Goal: Task Accomplishment & Management: Complete application form

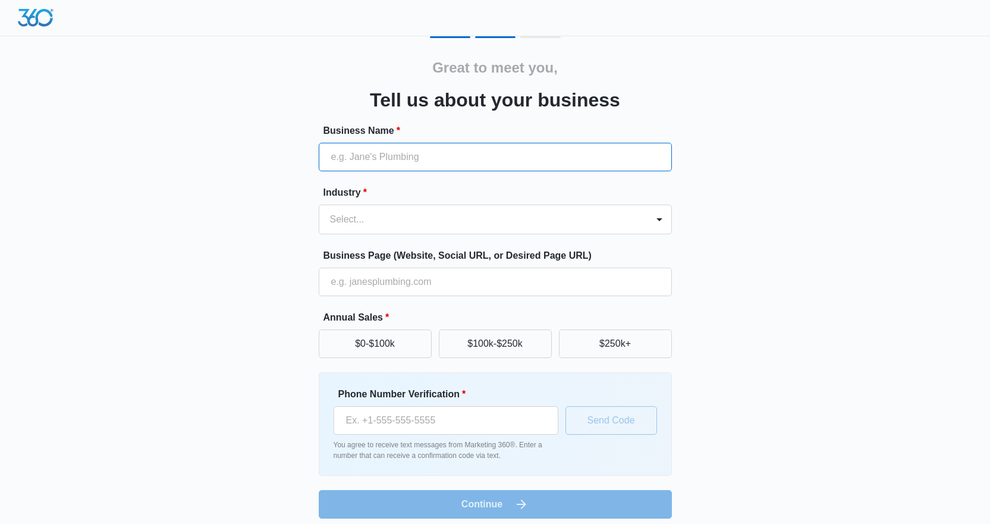
click at [386, 161] on input "Business Name *" at bounding box center [495, 157] width 353 height 29
type input "Dell Adventures Travel Agency"
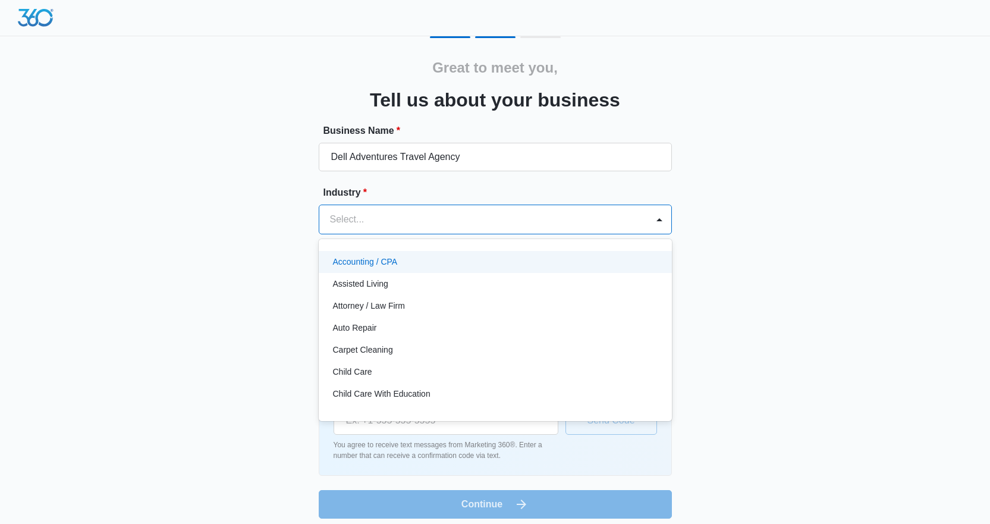
click at [513, 228] on div "Select..." at bounding box center [483, 219] width 328 height 29
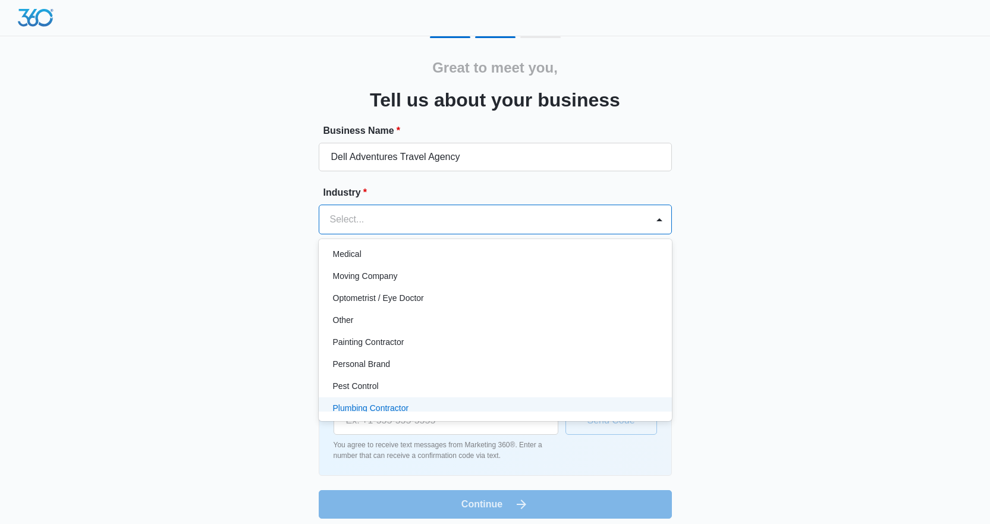
scroll to position [623, 0]
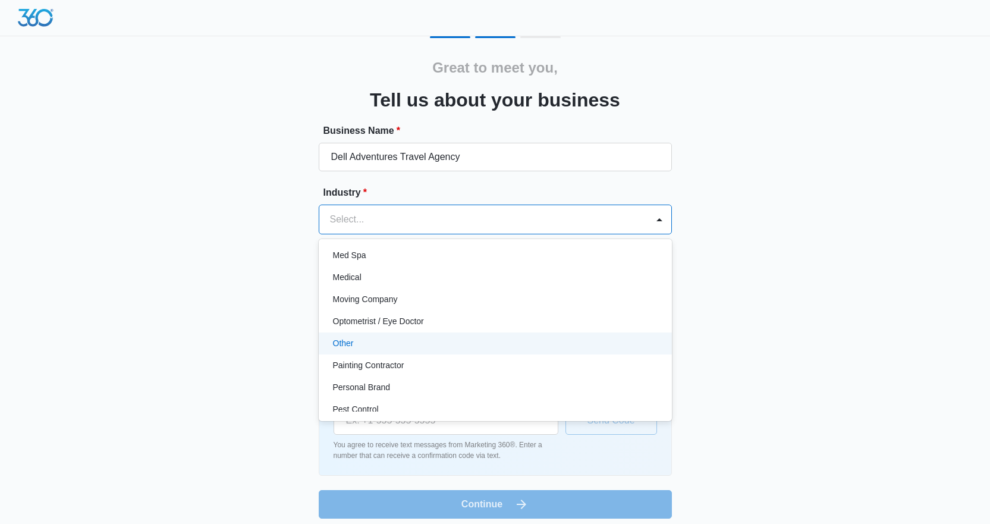
click at [590, 342] on div "Other" at bounding box center [494, 343] width 322 height 12
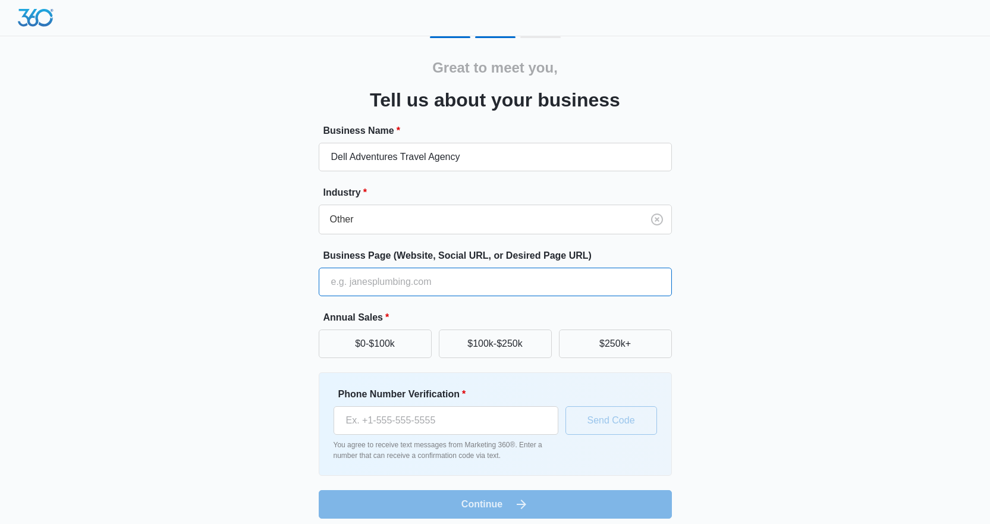
click at [457, 287] on input "Business Page (Website, Social URL, or Desired Page URL)" at bounding box center [495, 282] width 353 height 29
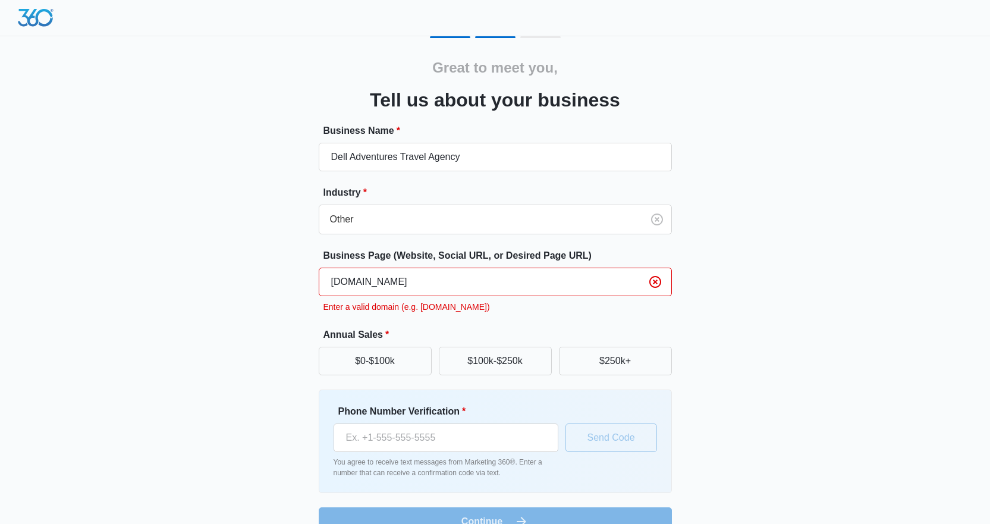
type input "www.delladventures.com"
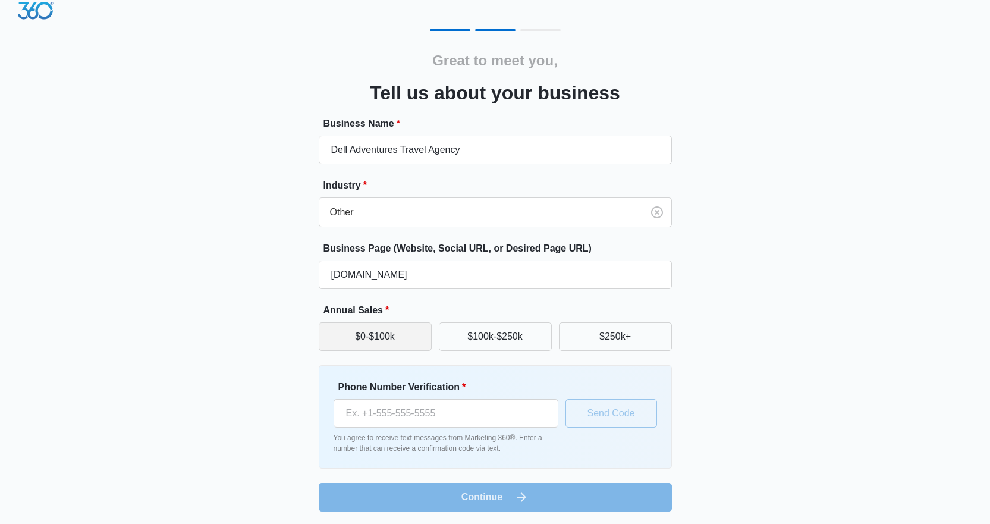
scroll to position [9, 0]
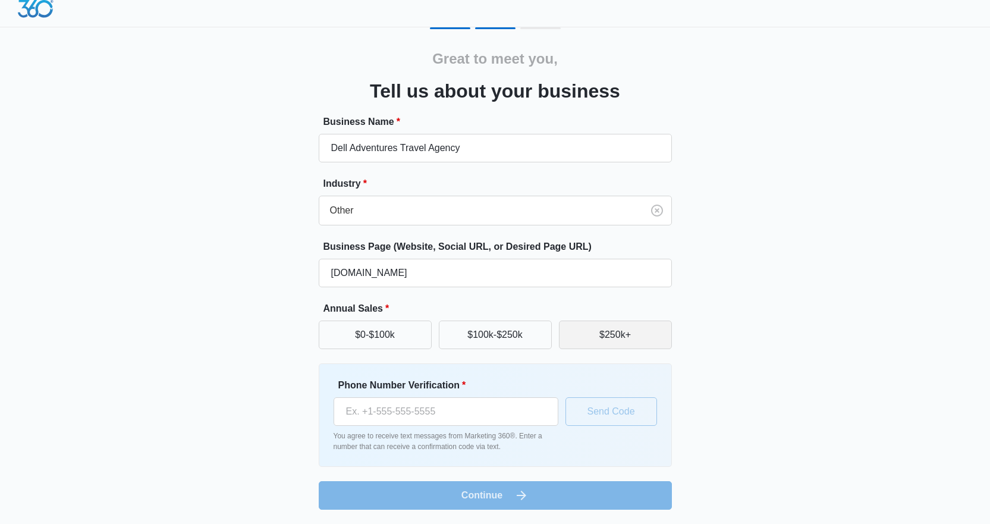
click at [598, 338] on button "$250k+" at bounding box center [615, 334] width 113 height 29
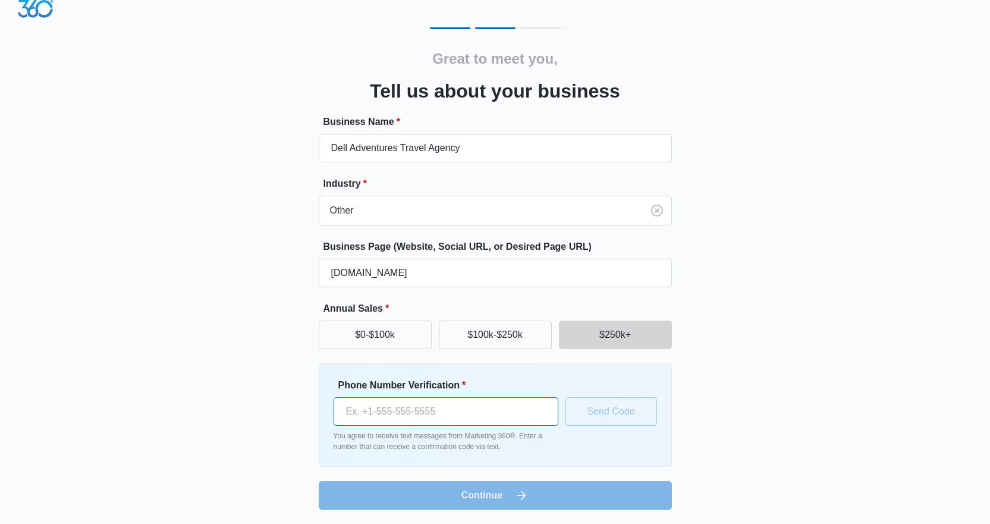
click at [380, 420] on input "Phone Number Verification *" at bounding box center [446, 411] width 225 height 29
type input "(817) 291-7841"
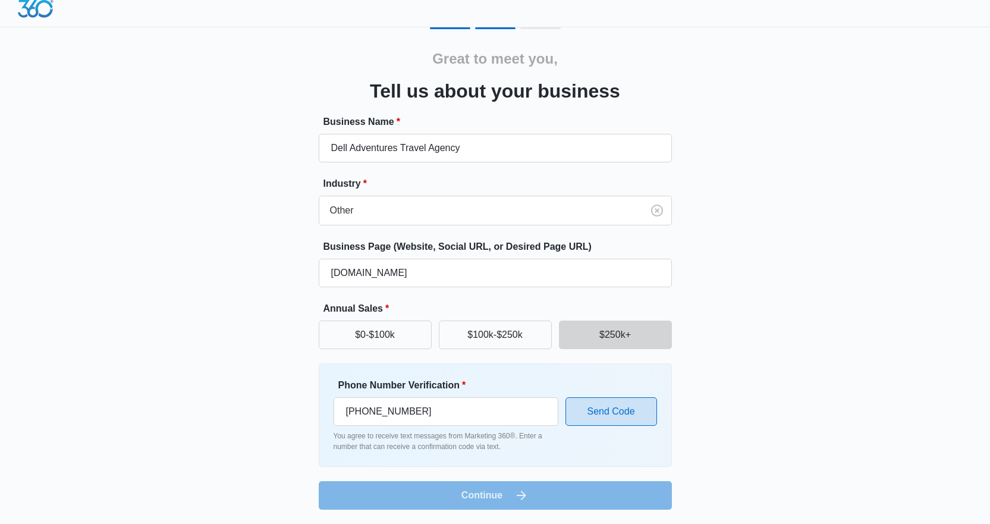
click at [618, 409] on button "Send Code" at bounding box center [611, 411] width 92 height 29
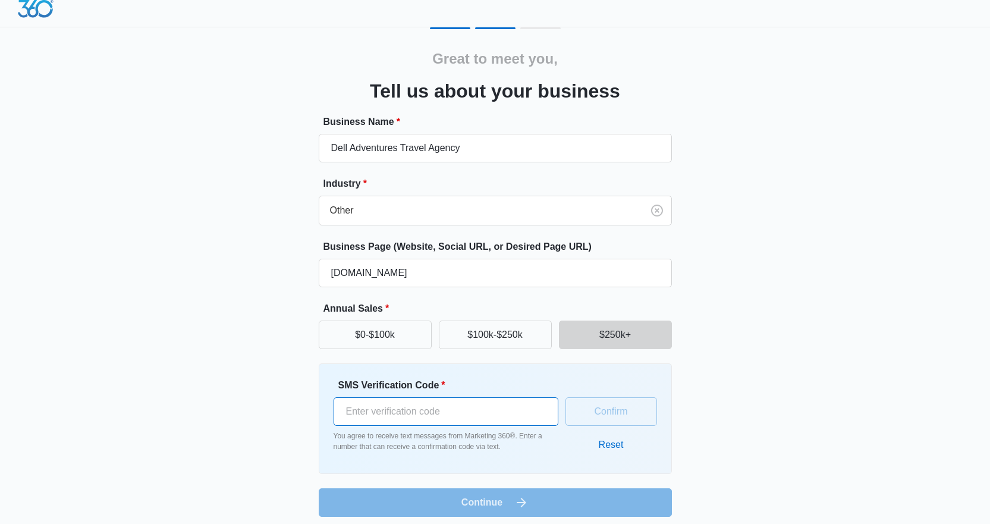
click at [415, 407] on input "SMS Verification Code *" at bounding box center [446, 411] width 225 height 29
type input "807638"
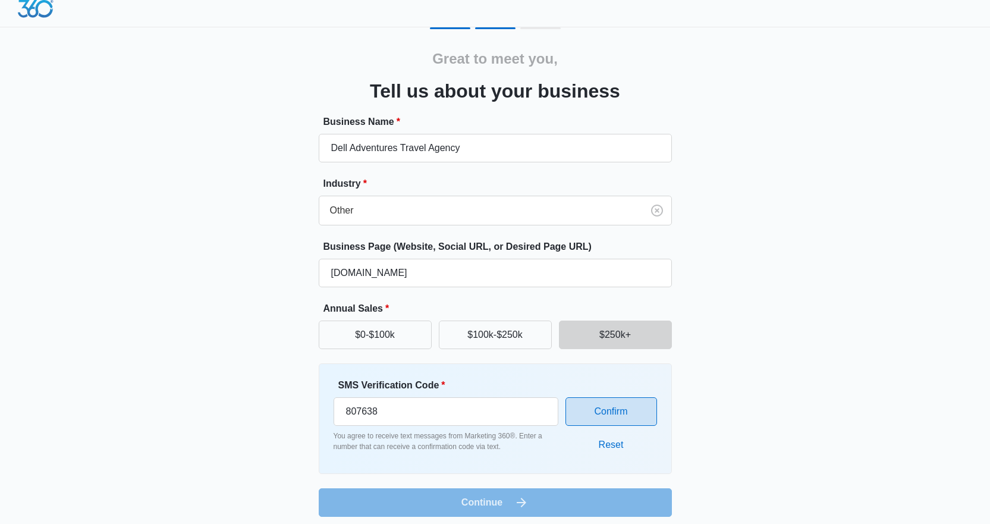
click at [614, 413] on button "Confirm" at bounding box center [611, 411] width 92 height 29
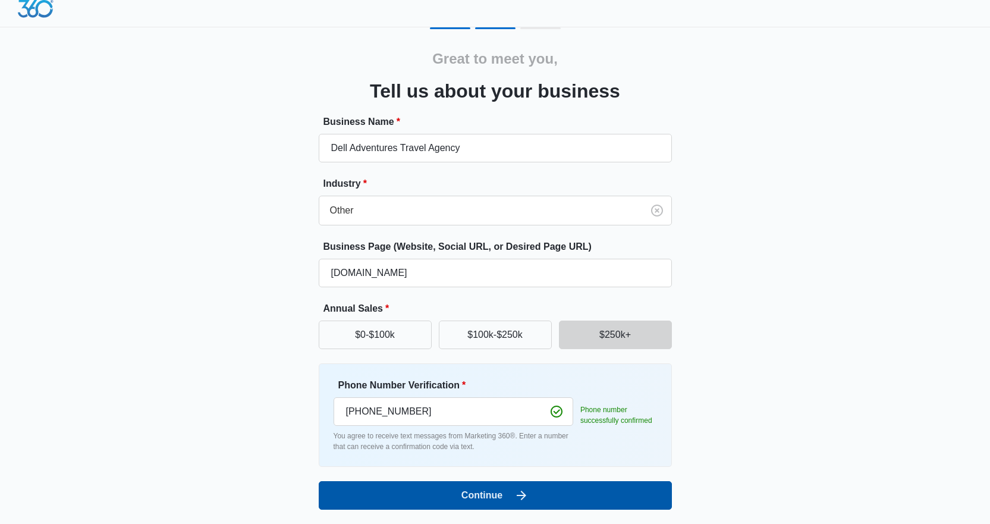
click at [526, 491] on icon "submit" at bounding box center [521, 495] width 14 height 14
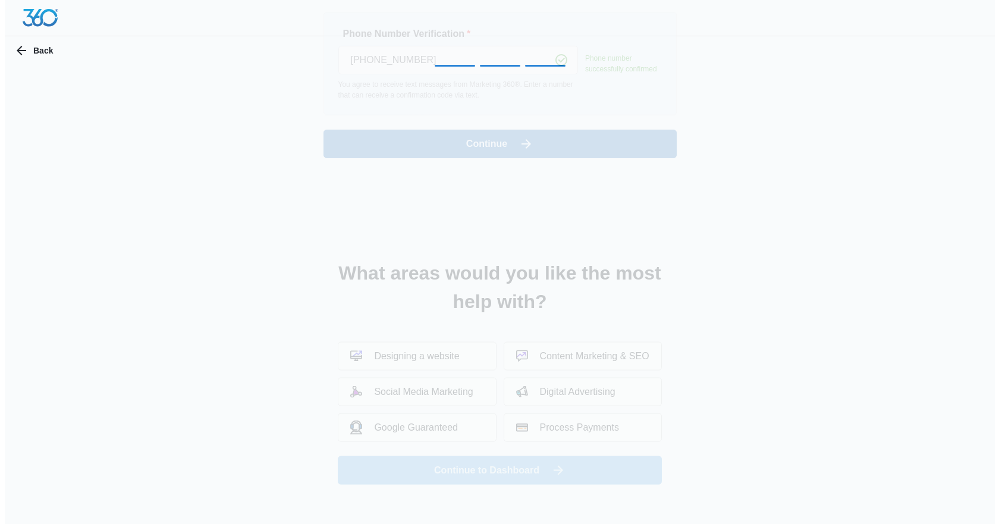
scroll to position [0, 0]
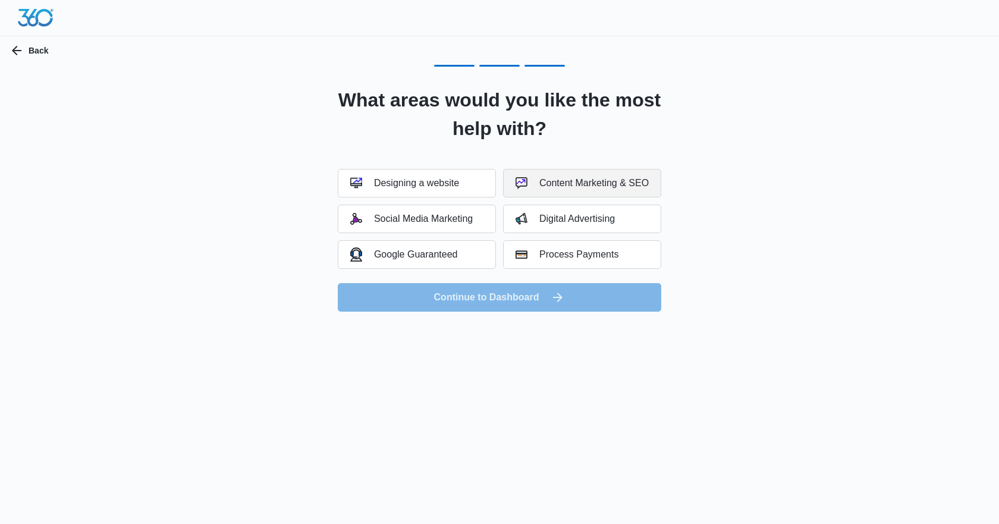
click at [586, 183] on div "Content Marketing & SEO" at bounding box center [582, 183] width 133 height 12
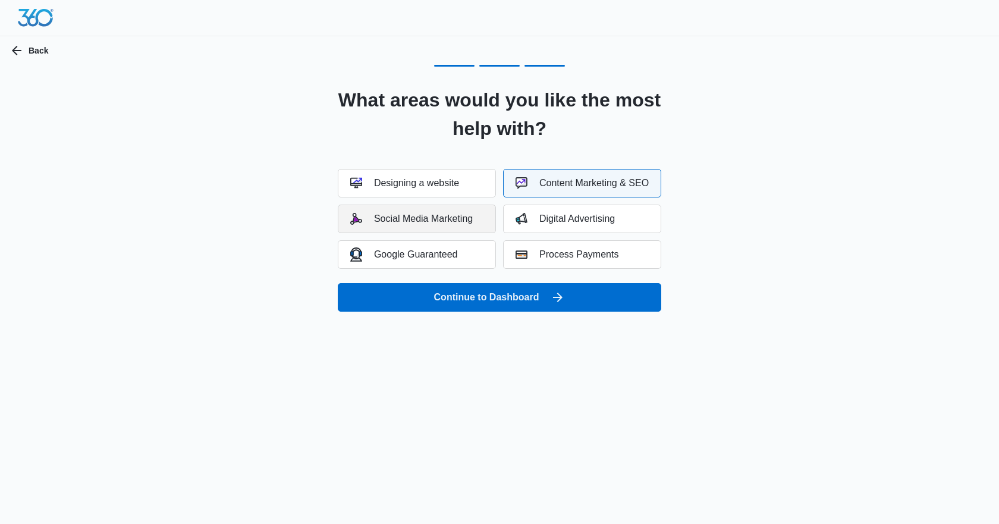
click at [433, 212] on button "Social Media Marketing" at bounding box center [417, 219] width 158 height 29
click at [574, 224] on div "Digital Advertising" at bounding box center [565, 219] width 99 height 12
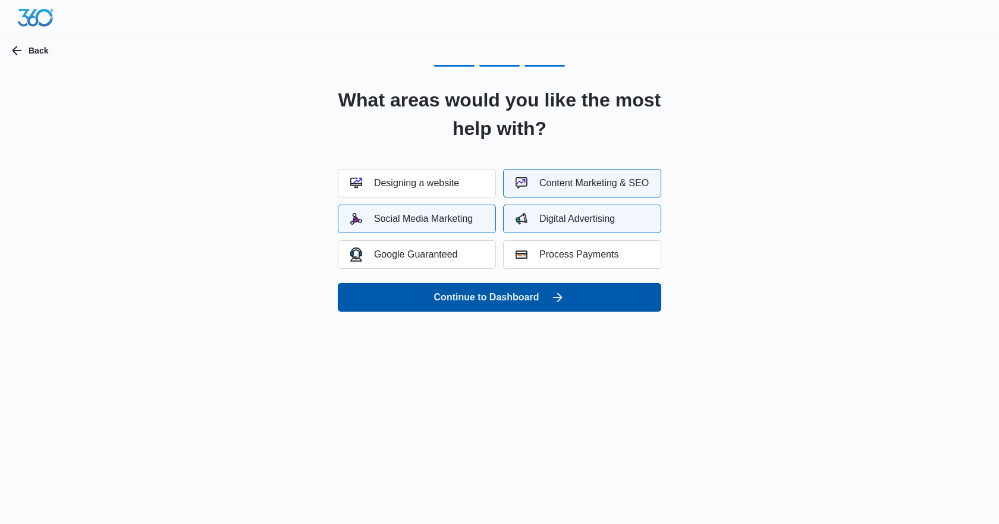
click at [517, 297] on button "Continue to Dashboard" at bounding box center [499, 297] width 323 height 29
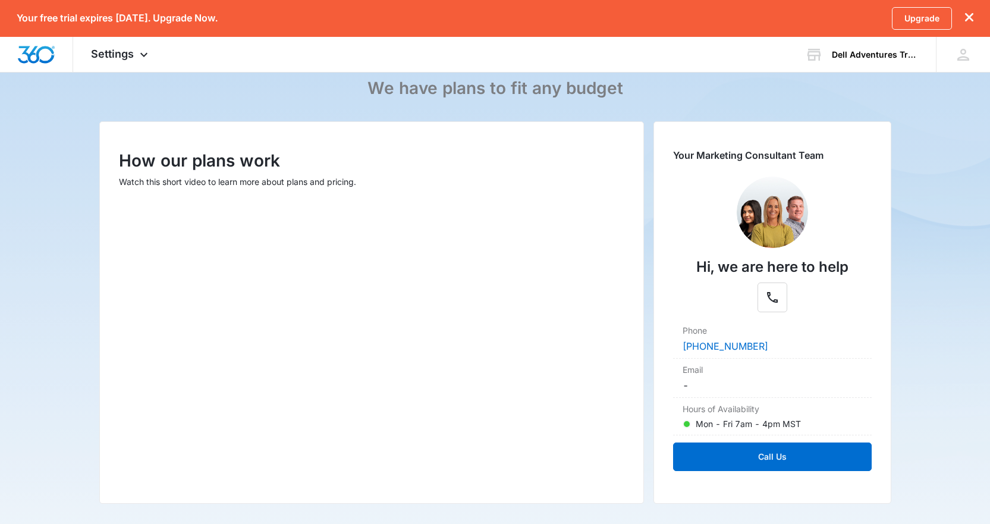
scroll to position [198, 0]
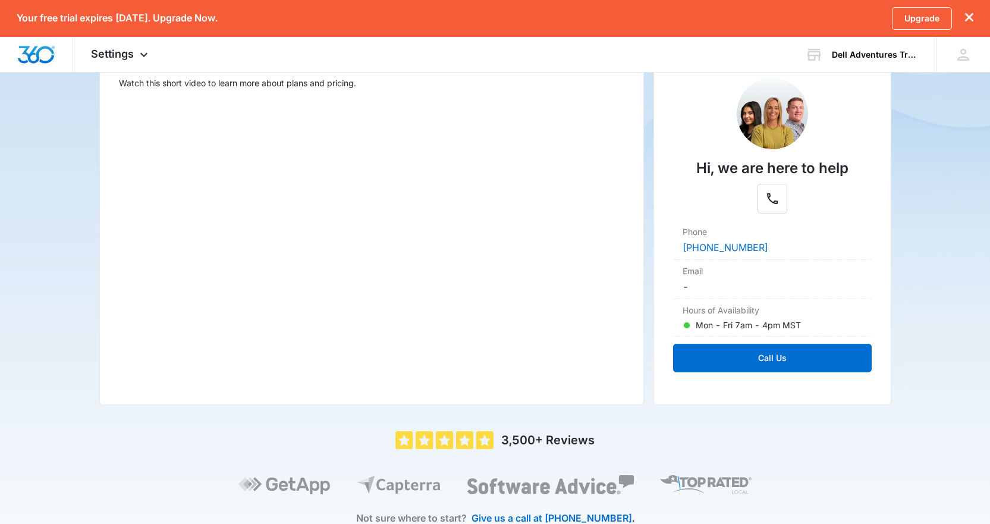
click at [20, 310] on main "Pricing & Plans We have plans to fit any budget How our plans work Watch this s…" at bounding box center [495, 238] width 990 height 654
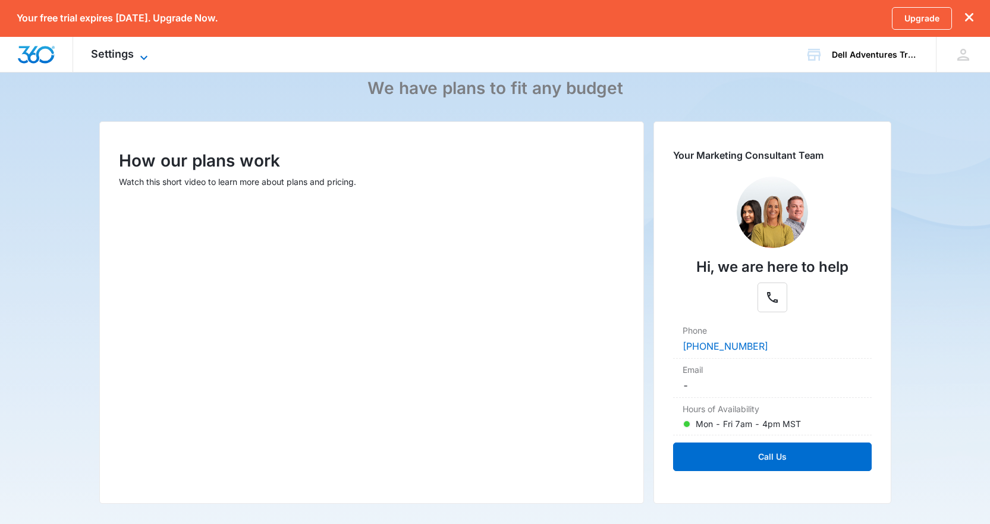
click at [143, 51] on icon at bounding box center [144, 58] width 14 height 14
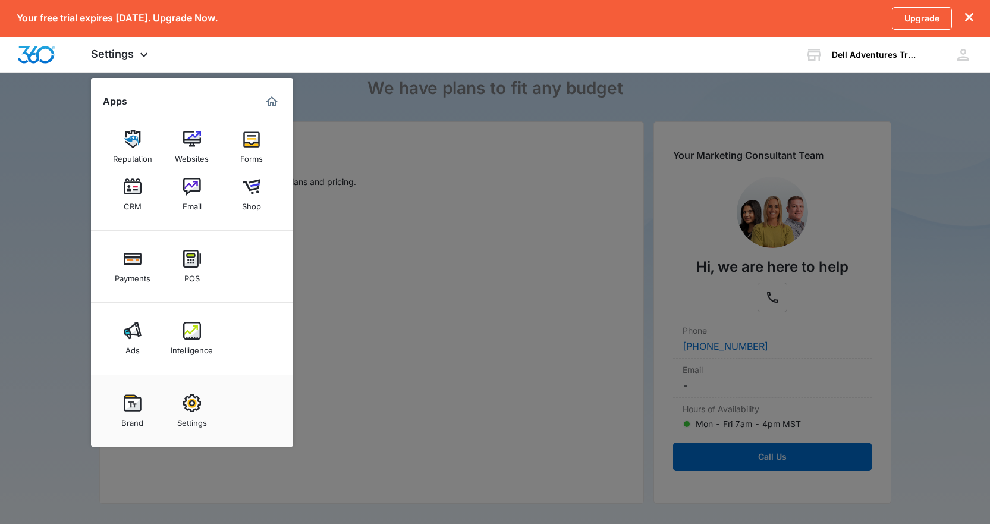
click at [11, 170] on div at bounding box center [495, 262] width 990 height 524
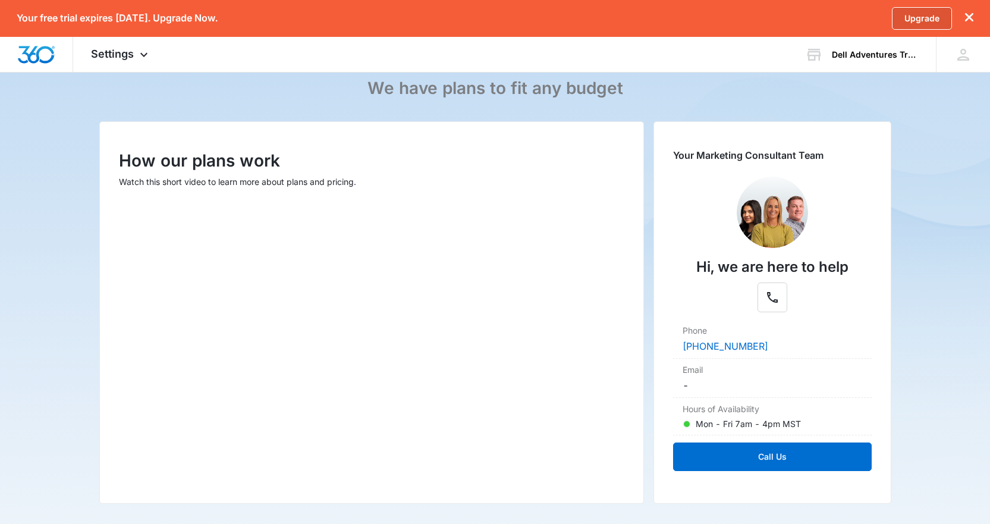
click at [910, 11] on link "Upgrade" at bounding box center [922, 18] width 60 height 23
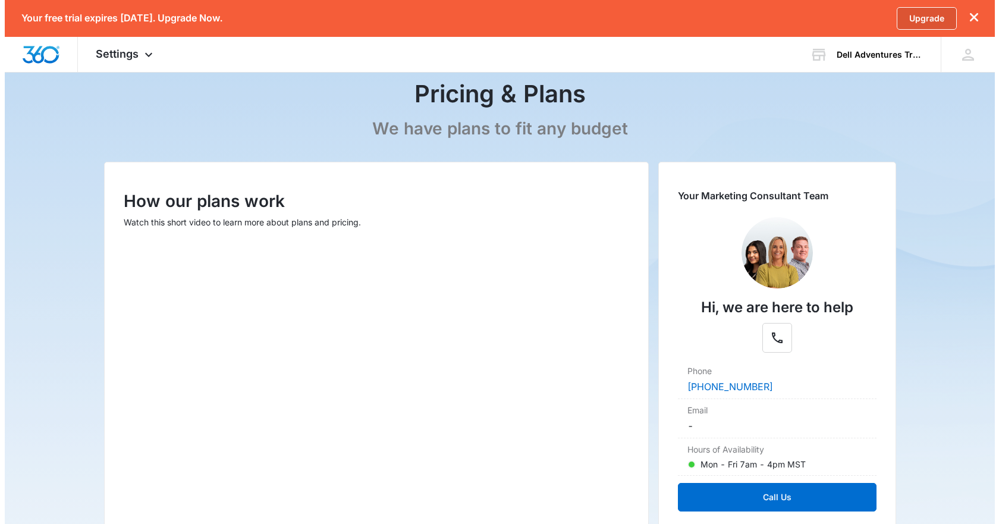
scroll to position [0, 0]
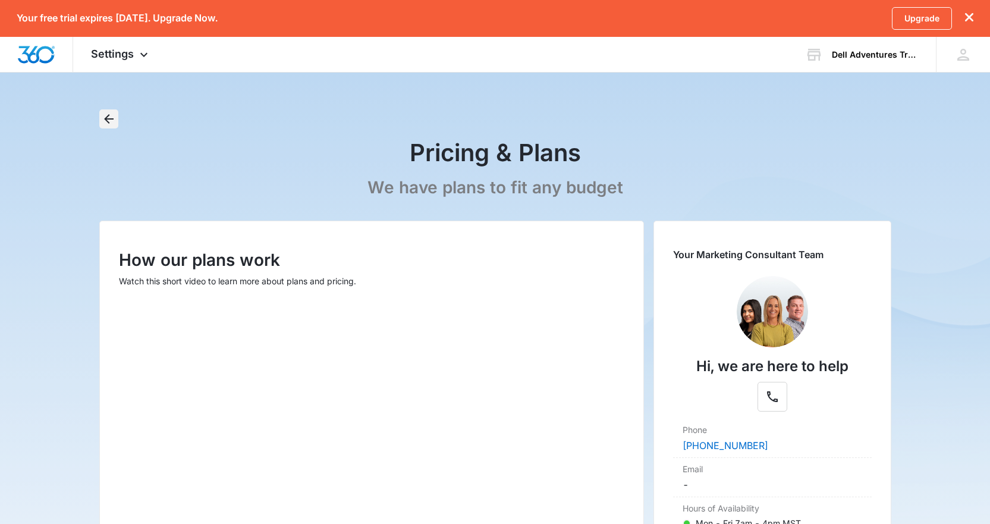
click at [115, 115] on icon "Back" at bounding box center [109, 119] width 14 height 14
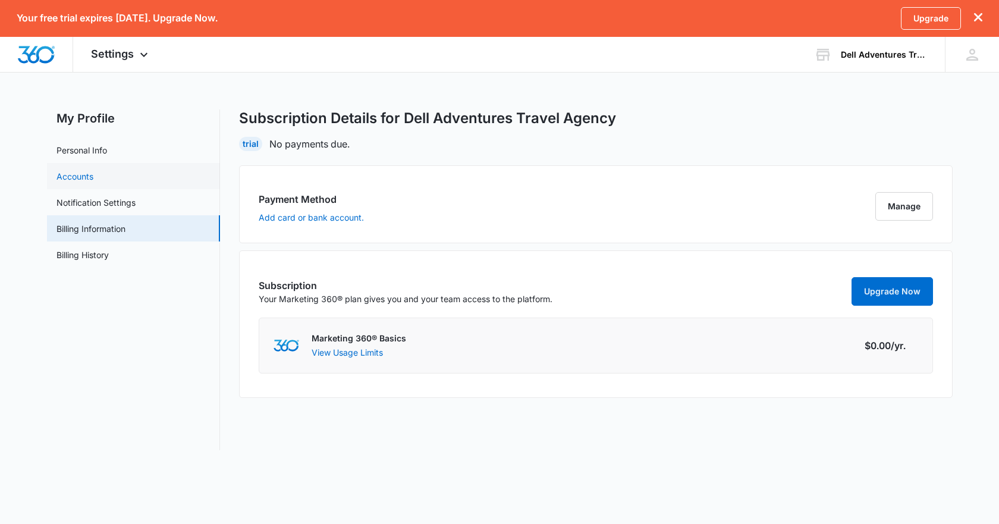
click at [74, 174] on link "Accounts" at bounding box center [74, 176] width 37 height 12
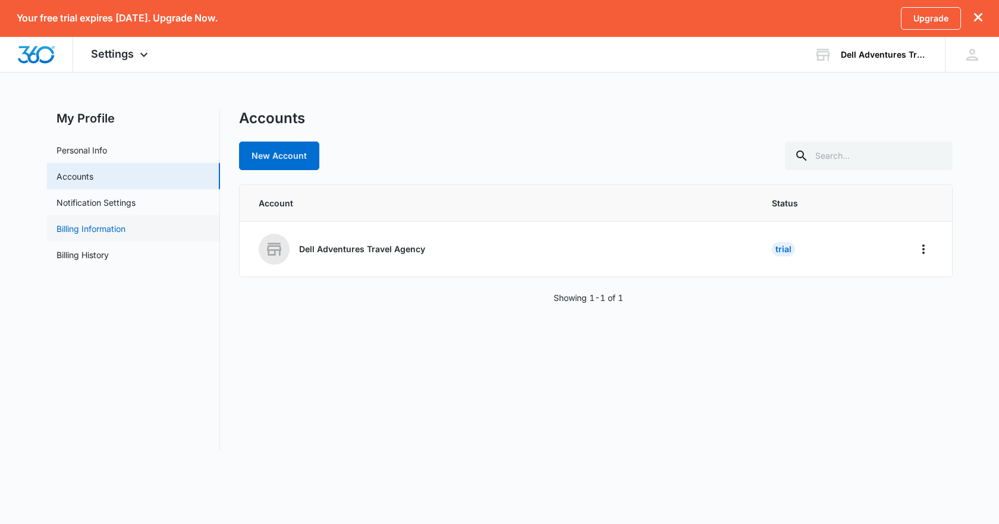
click at [80, 232] on link "Billing Information" at bounding box center [90, 228] width 69 height 12
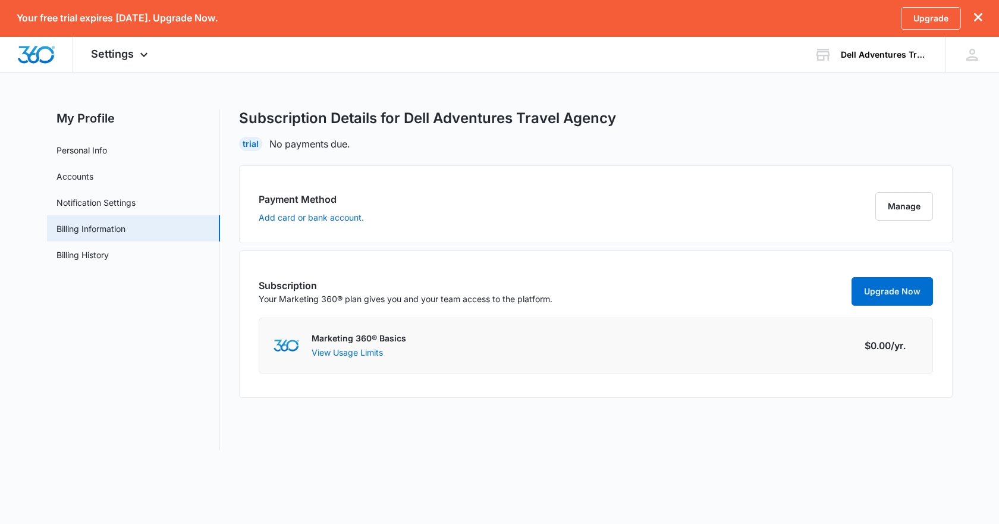
click at [388, 341] on p "Marketing 360® Basics" at bounding box center [359, 338] width 95 height 12
click at [109, 260] on link "Billing History" at bounding box center [82, 255] width 52 height 12
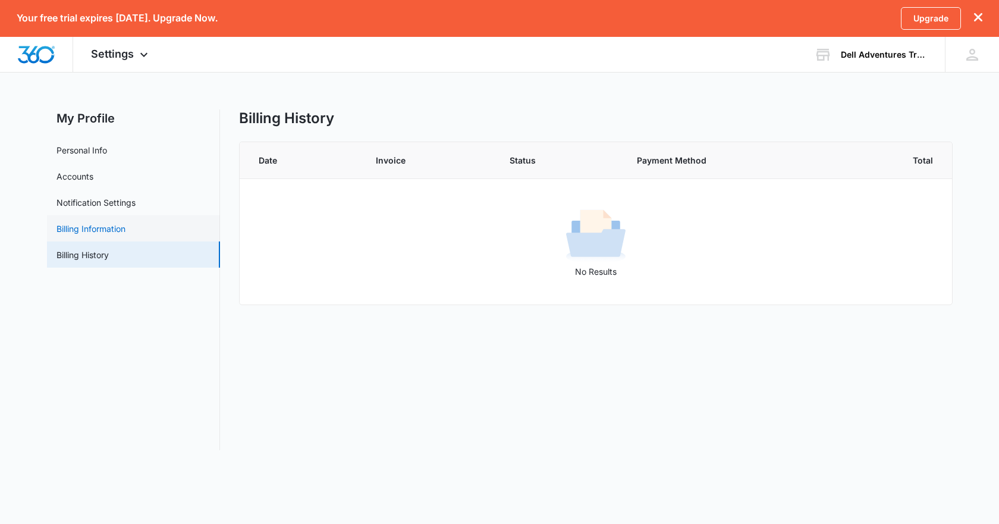
click at [125, 228] on link "Billing Information" at bounding box center [90, 228] width 69 height 12
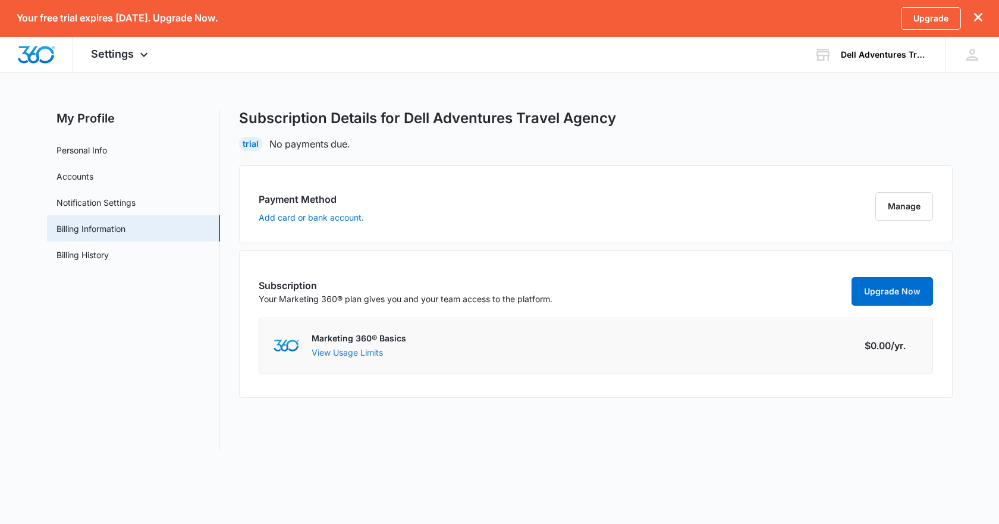
click at [359, 351] on button "View Usage Limits" at bounding box center [347, 352] width 71 height 12
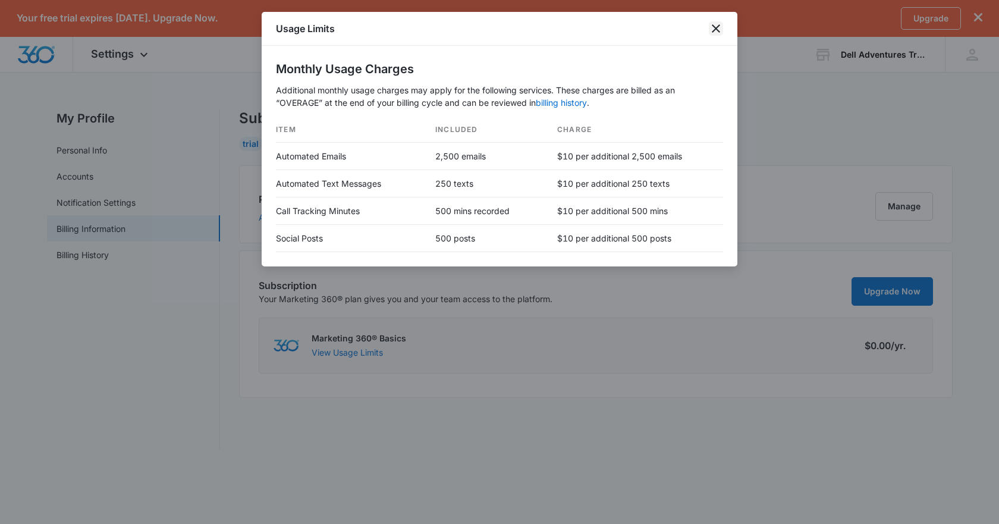
click at [718, 29] on icon "close" at bounding box center [716, 28] width 14 height 14
